Goal: Transaction & Acquisition: Purchase product/service

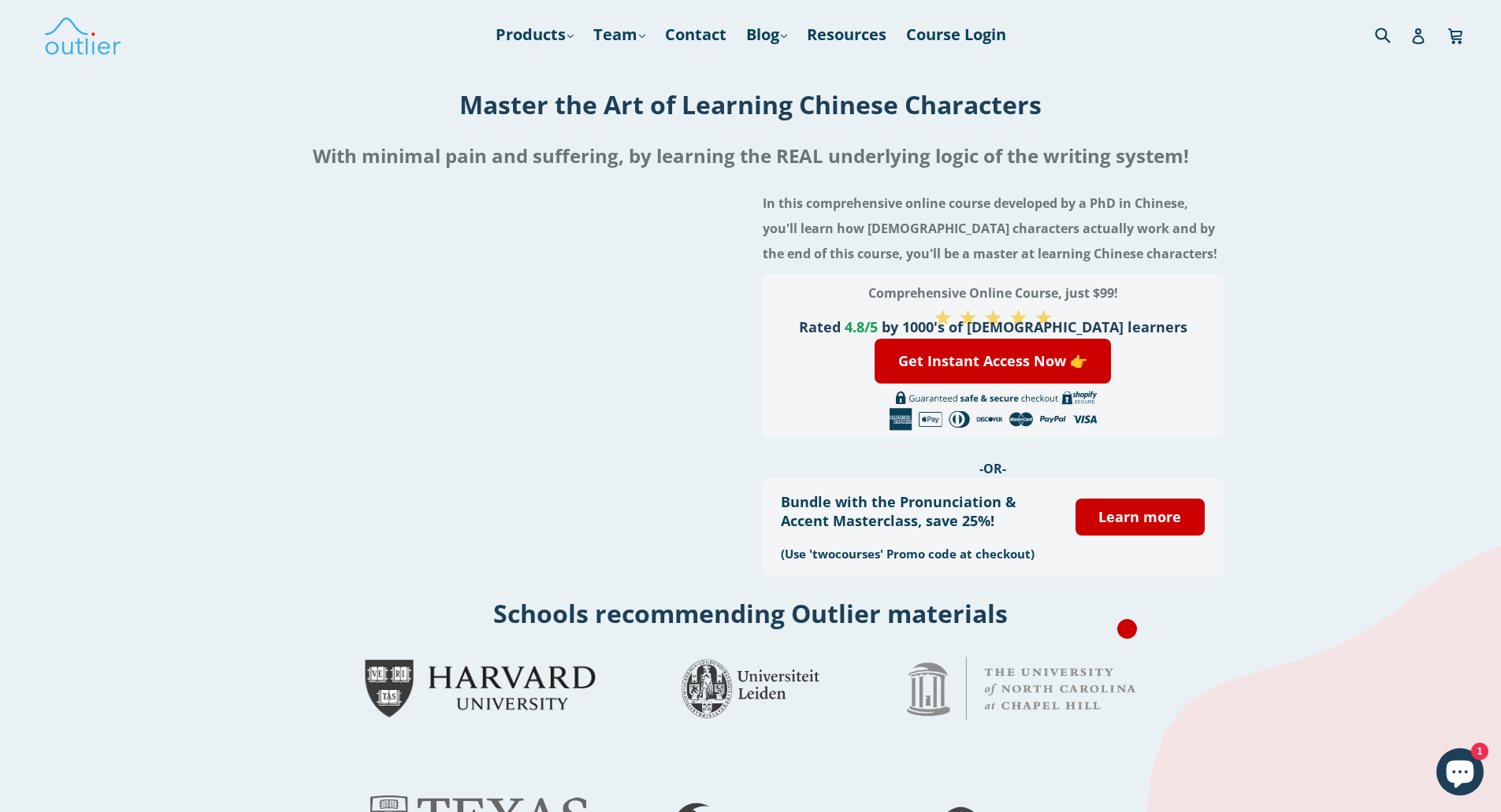
drag, startPoint x: 1092, startPoint y: 295, endPoint x: 1116, endPoint y: 294, distance: 24.0
click at [1116, 294] on h3 "Comprehensive Online Course, just $99!" at bounding box center [992, 293] width 423 height 25
click at [1116, 293] on h3 "Comprehensive Online Course, just $99!" at bounding box center [992, 293] width 423 height 25
click at [1019, 357] on link "Get Instant Access Now 👉" at bounding box center [992, 361] width 237 height 45
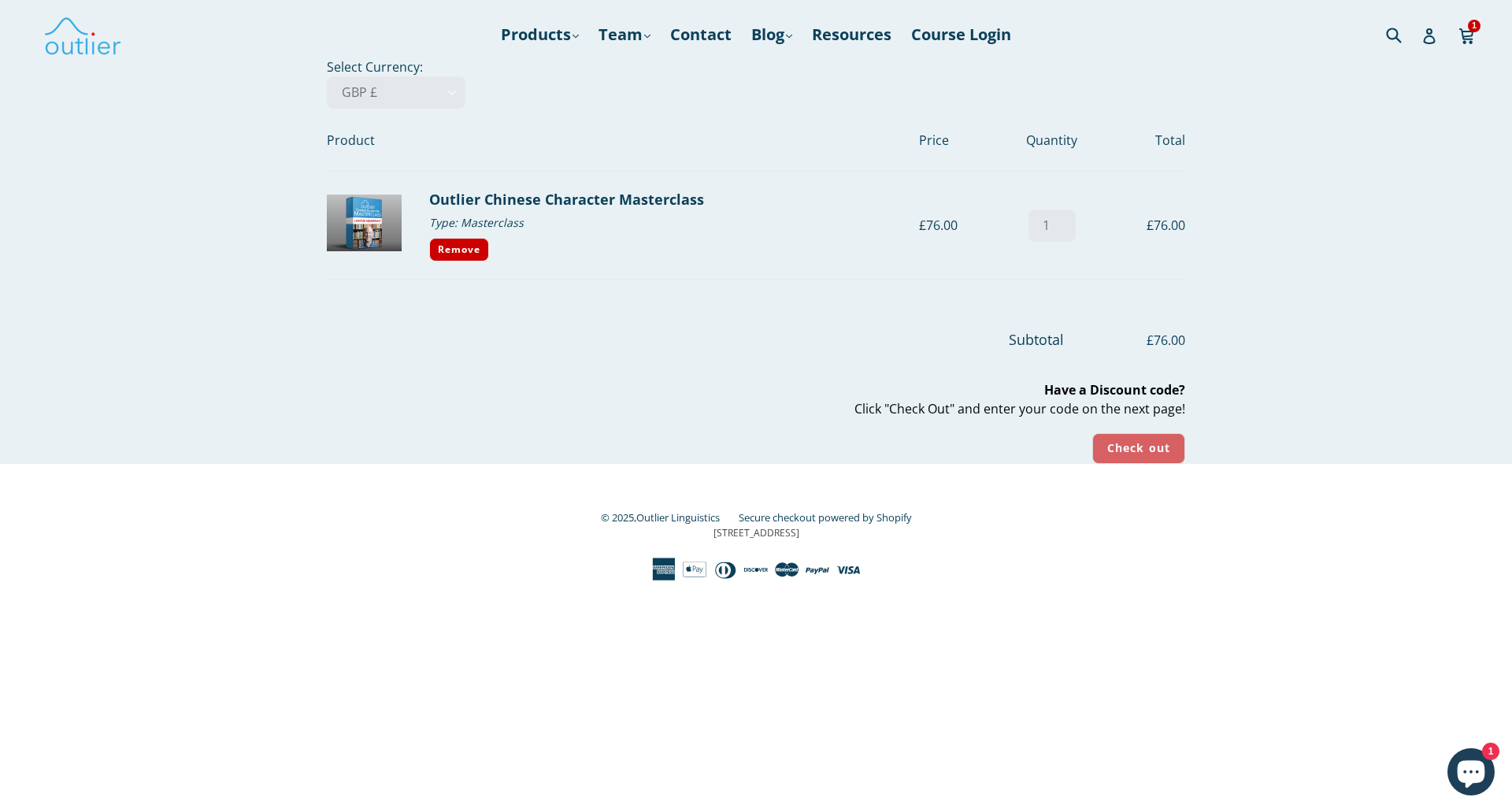
click at [1136, 442] on input "Check out" at bounding box center [1138, 448] width 93 height 31
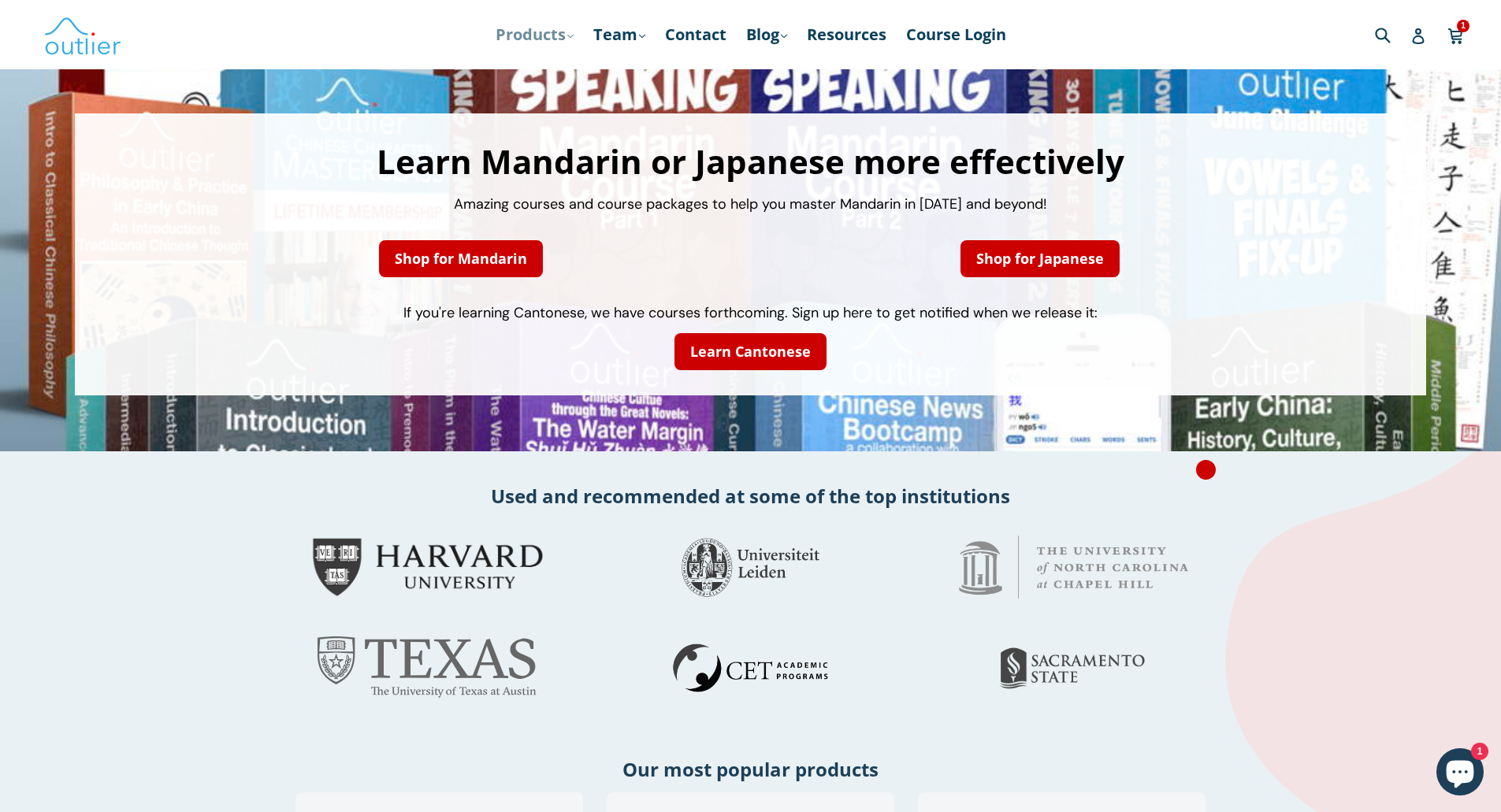
click at [523, 47] on link "Products .cls-1{fill:#231f20} expand" at bounding box center [534, 35] width 93 height 28
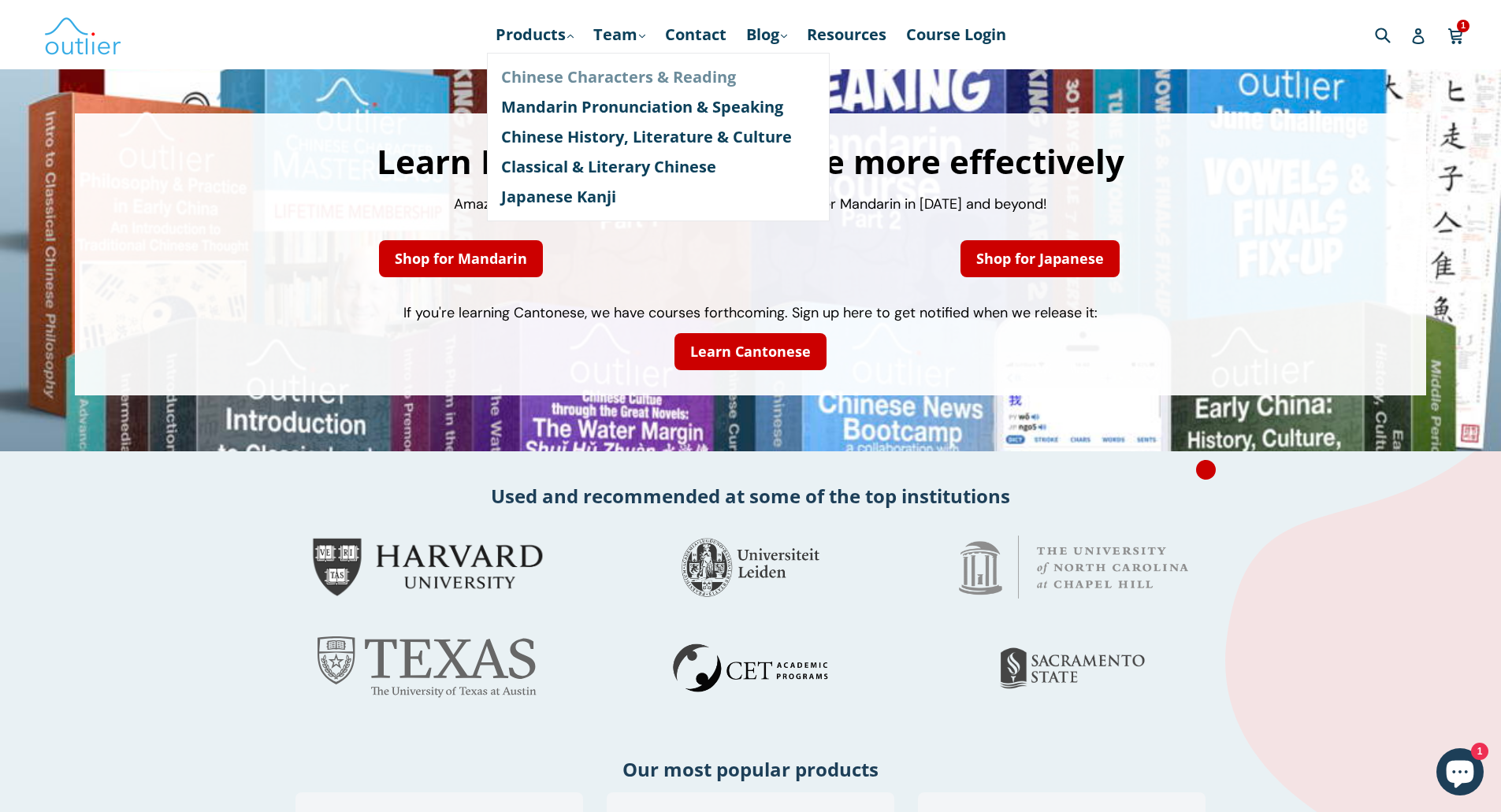
click at [545, 79] on link "Chinese Characters & Reading" at bounding box center [658, 77] width 314 height 30
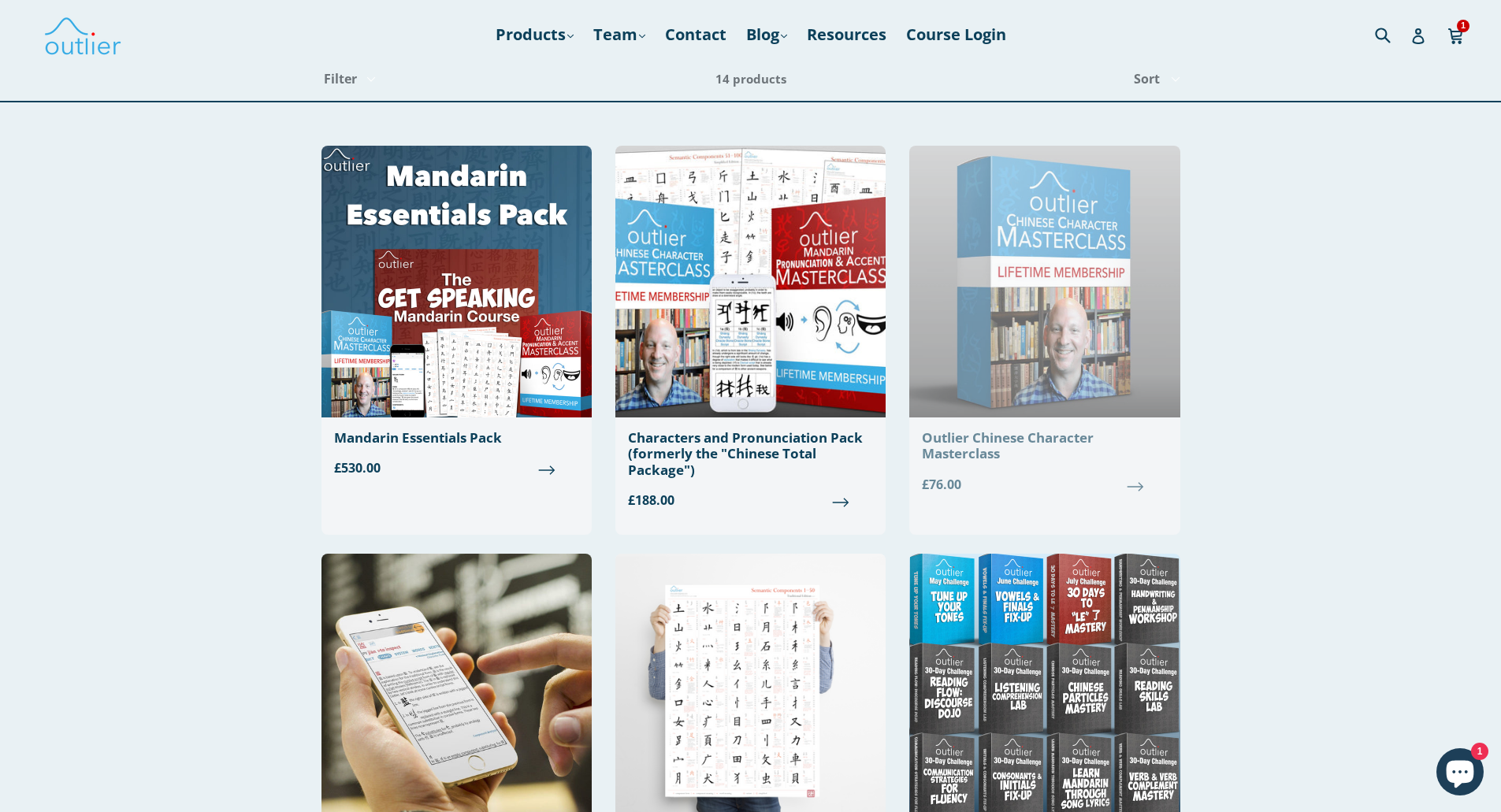
click at [1176, 250] on img at bounding box center [1044, 281] width 270 height 272
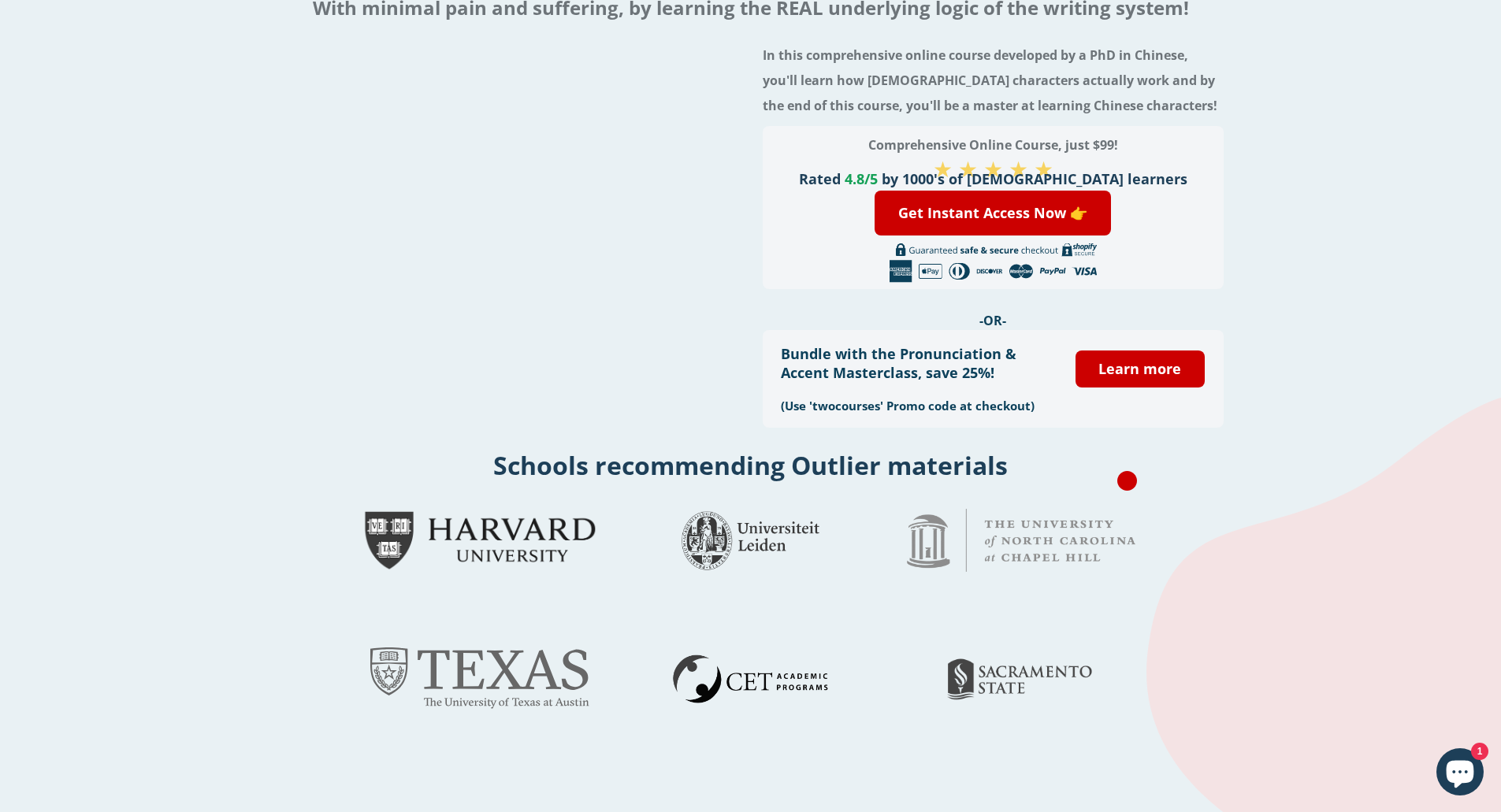
scroll to position [456, 0]
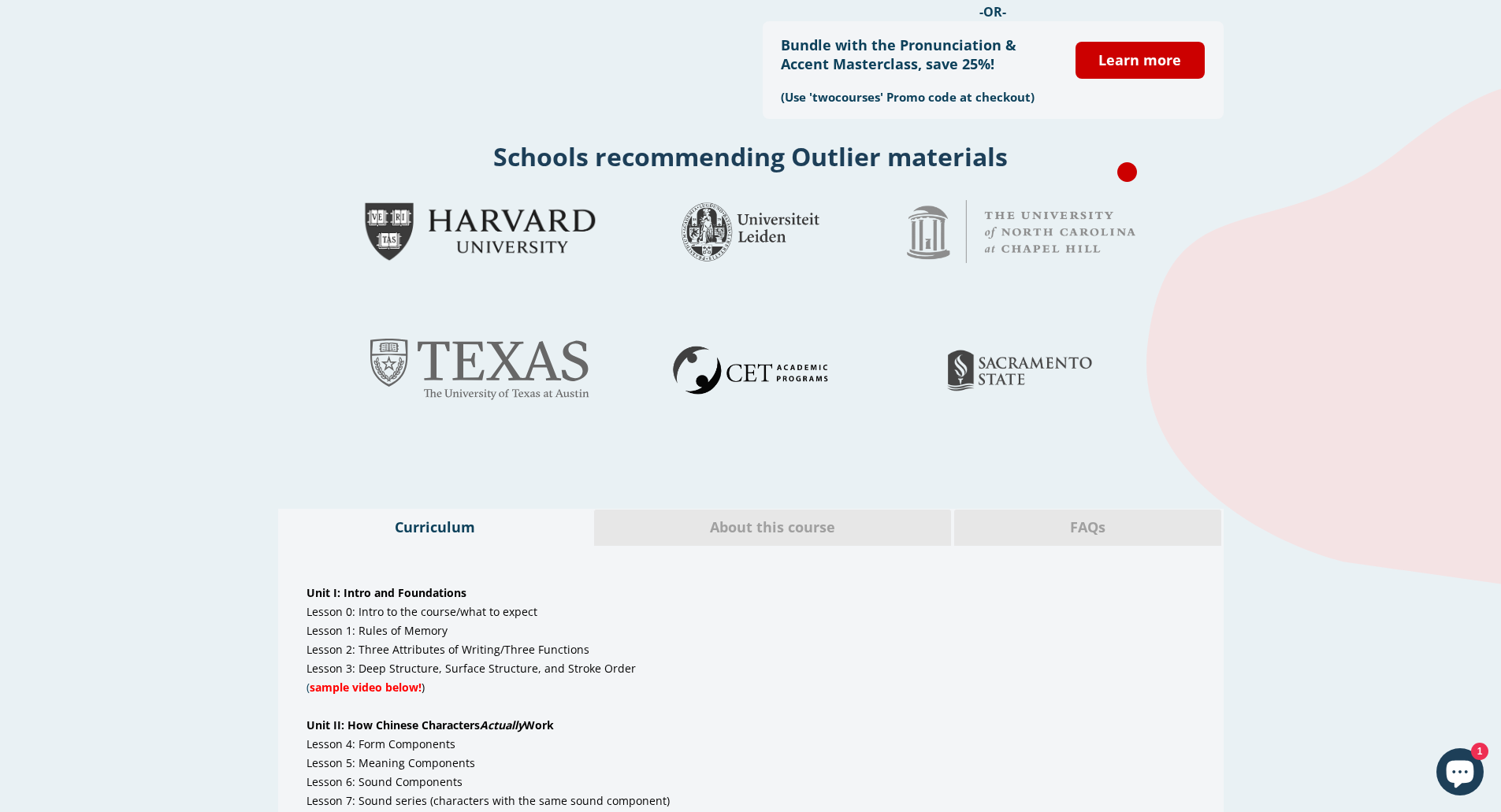
click at [844, 523] on span "About this course" at bounding box center [772, 528] width 333 height 21
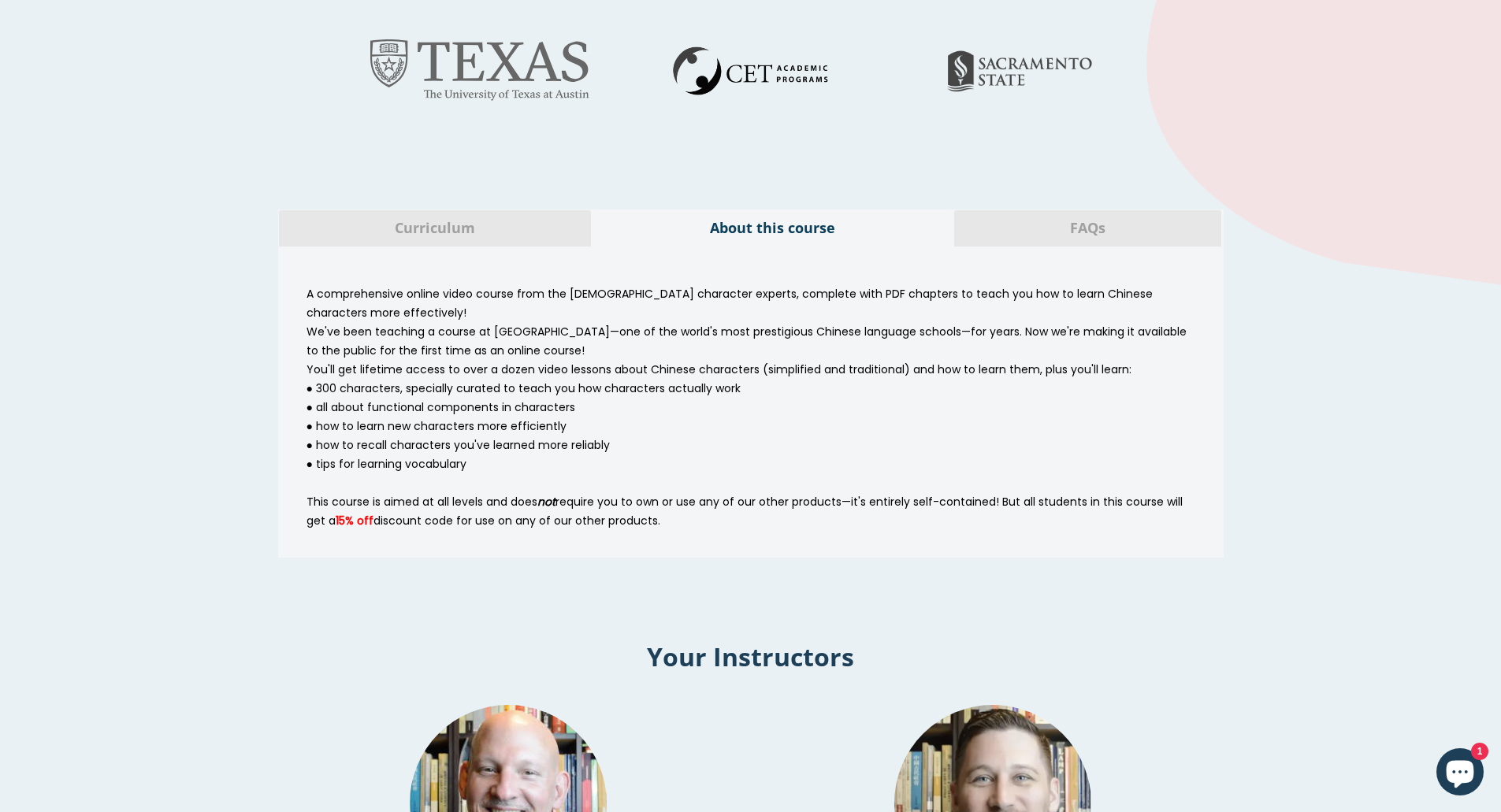
scroll to position [734, 0]
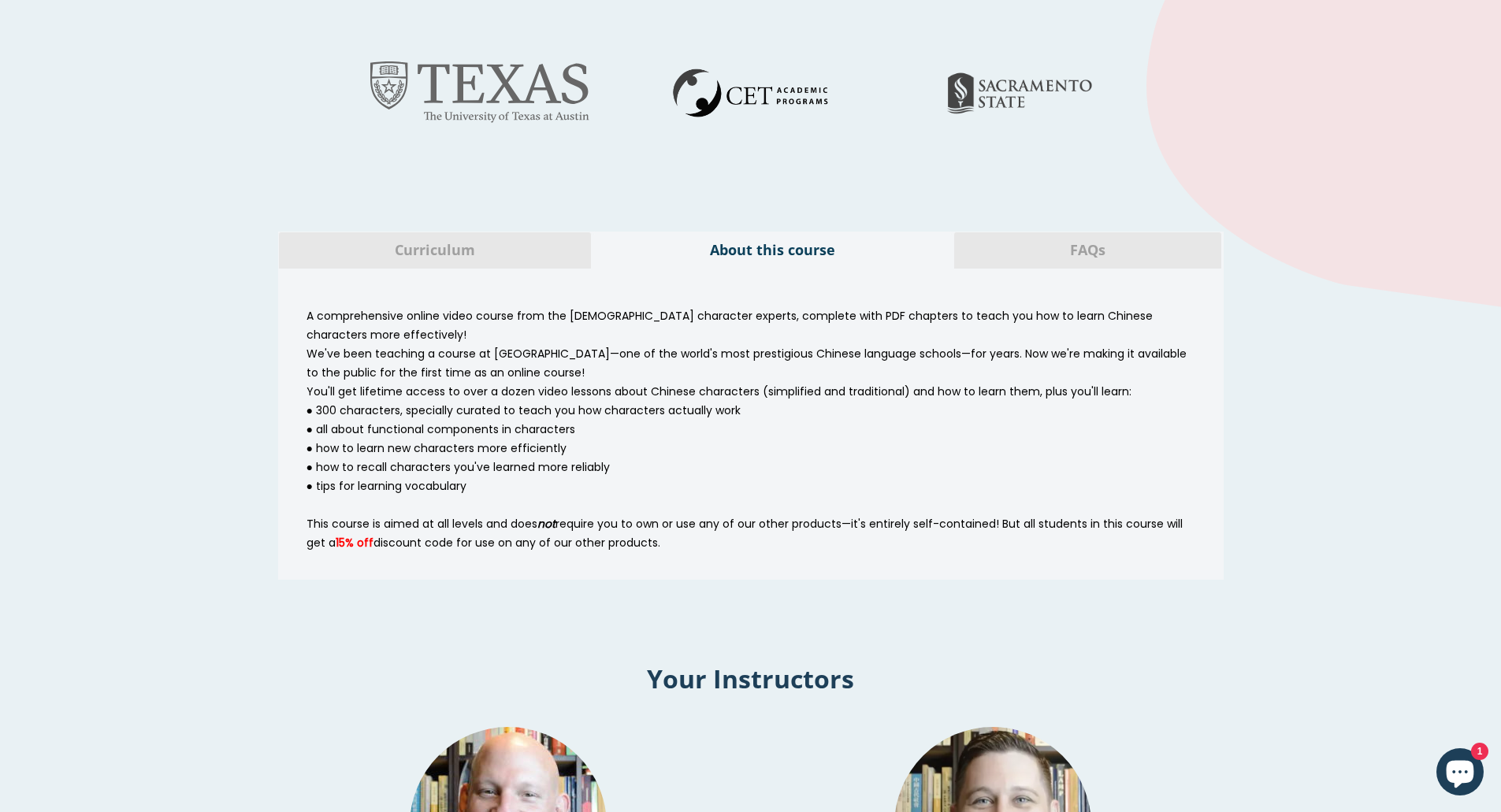
click at [1005, 256] on span "FAQs" at bounding box center [1088, 251] width 243 height 21
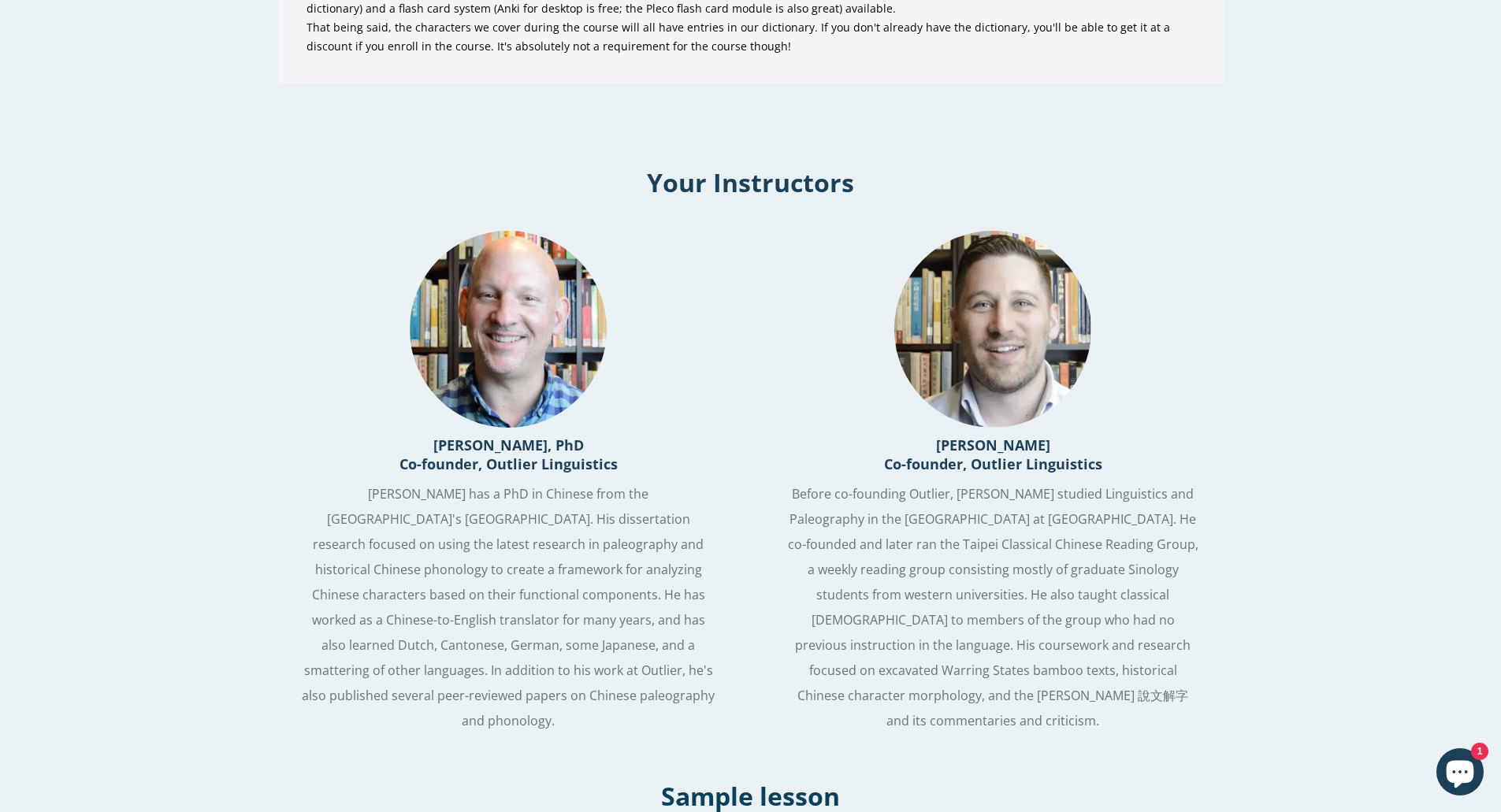
scroll to position [1439, 0]
drag, startPoint x: 433, startPoint y: 451, endPoint x: 575, endPoint y: 444, distance: 142.2
click at [575, 444] on h3 "Ash Henson, PhD Co-founder, Outlier Linguistics" at bounding box center [508, 454] width 461 height 38
click at [1199, 204] on div "Your Instructors" at bounding box center [750, 182] width 1501 height 50
